Goal: Check status: Check status

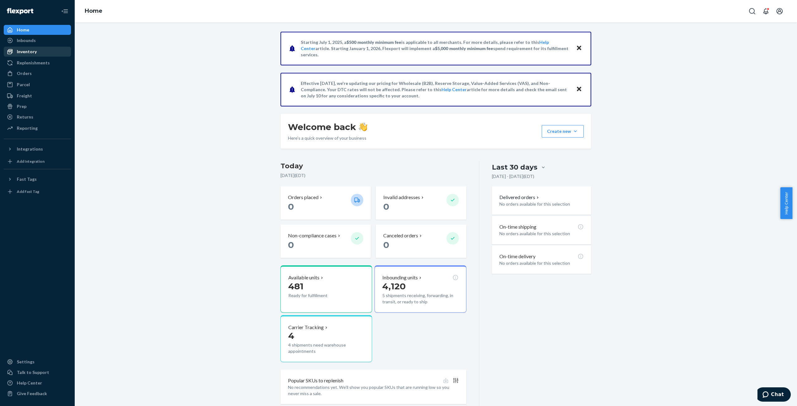
click at [37, 49] on div "Inventory" at bounding box center [37, 51] width 66 height 9
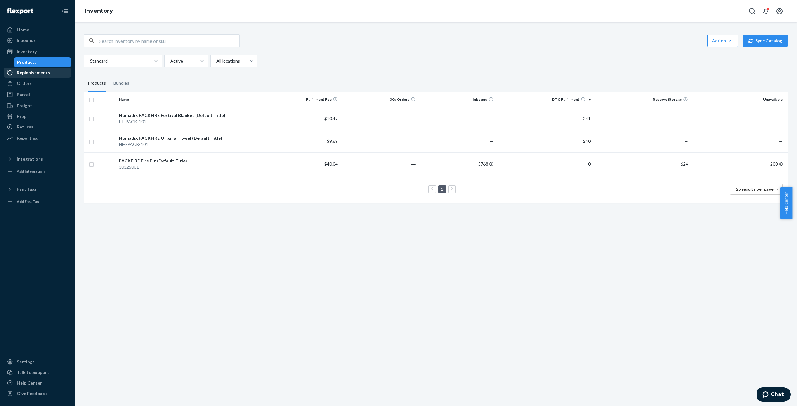
click at [28, 73] on div "Replenishments" at bounding box center [33, 73] width 33 height 6
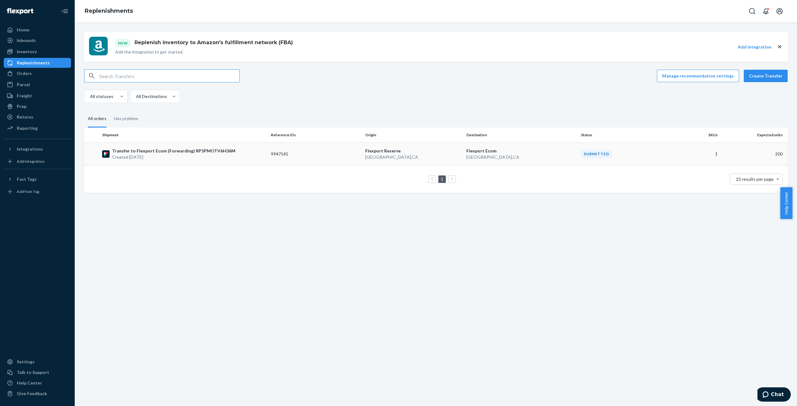
click at [155, 154] on p "Created [DATE]" at bounding box center [173, 157] width 123 height 6
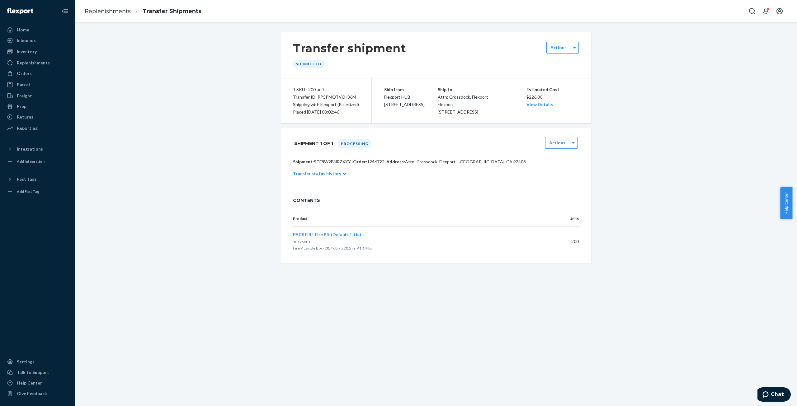
click at [343, 176] on icon at bounding box center [345, 174] width 4 height 4
